Goal: Transaction & Acquisition: Subscribe to service/newsletter

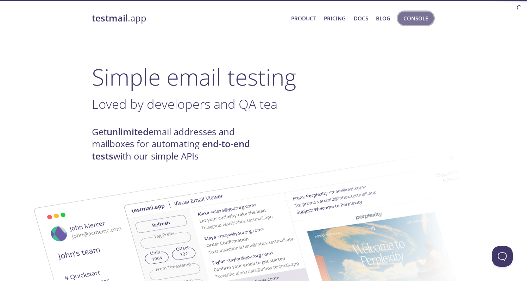
click at [414, 18] on span "Console" at bounding box center [415, 18] width 25 height 9
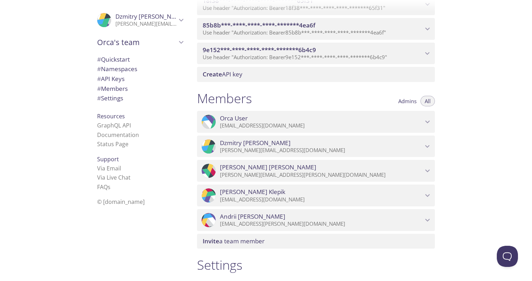
scroll to position [432, 0]
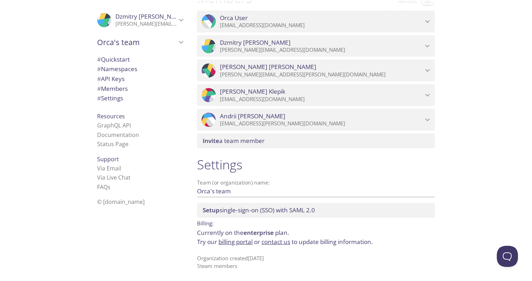
click at [242, 240] on link "billing portal" at bounding box center [235, 241] width 34 height 8
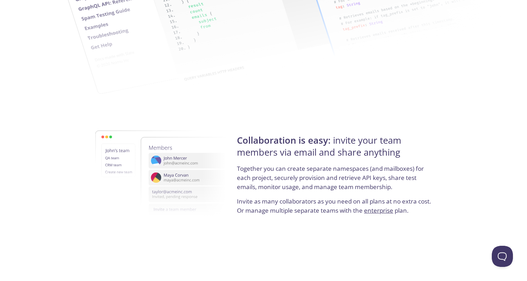
scroll to position [1328, 0]
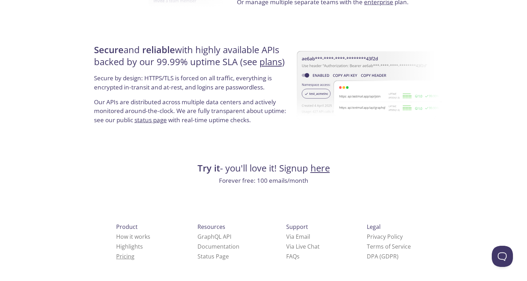
click at [116, 257] on link "Pricing" at bounding box center [125, 256] width 18 height 8
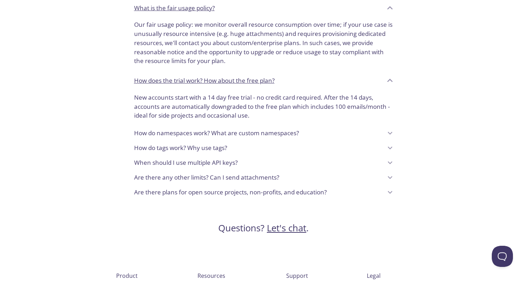
scroll to position [615, 0]
